Goal: Use online tool/utility: Utilize a website feature to perform a specific function

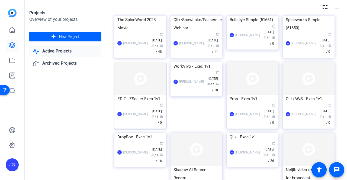
scroll to position [27, 0]
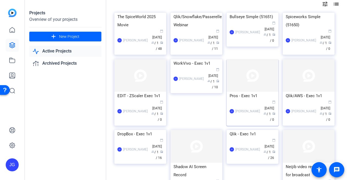
click at [246, 100] on div "Pros - Exec 1v1" at bounding box center [253, 96] width 46 height 8
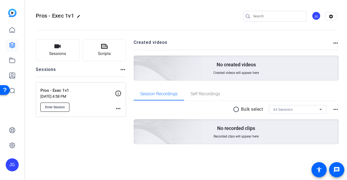
click at [56, 108] on span "Enter Session" at bounding box center [55, 107] width 20 height 4
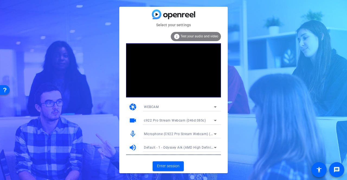
click at [217, 133] on icon at bounding box center [215, 134] width 7 height 7
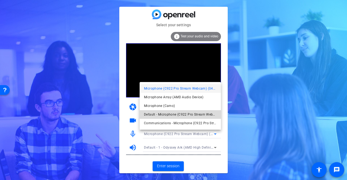
click at [198, 118] on span "Default - Microphone (C922 Pro Stream Webcam) (046d:085c)" at bounding box center [180, 114] width 73 height 7
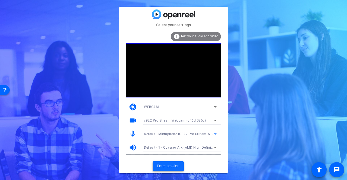
click at [168, 166] on span "Enter session" at bounding box center [168, 166] width 23 height 6
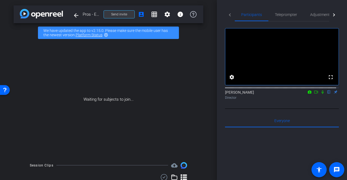
click at [127, 13] on span at bounding box center [119, 14] width 31 height 13
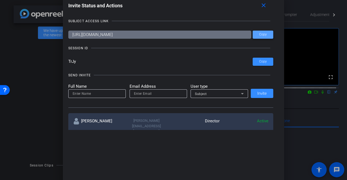
click at [262, 35] on span "Copy" at bounding box center [263, 35] width 8 height 4
